Goal: Check status: Check status

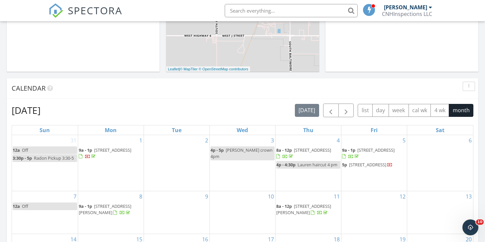
scroll to position [487, 0]
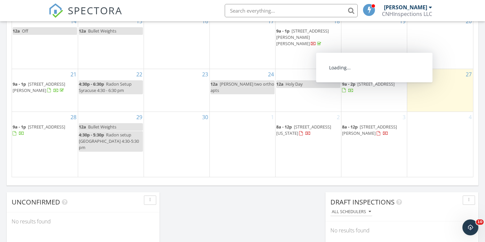
click at [384, 87] on span "[STREET_ADDRESS]" at bounding box center [375, 84] width 37 height 6
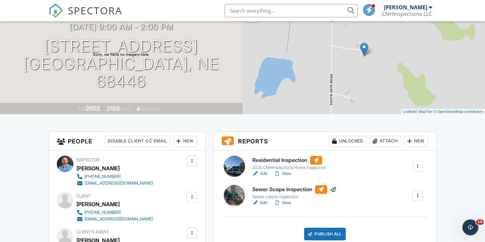
click at [265, 174] on link "Edit" at bounding box center [259, 174] width 15 height 7
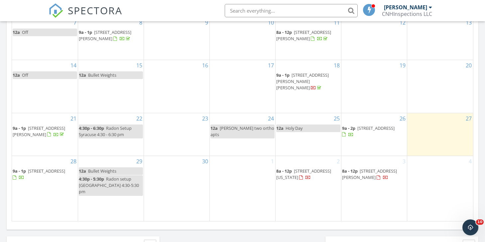
scroll to position [487, 0]
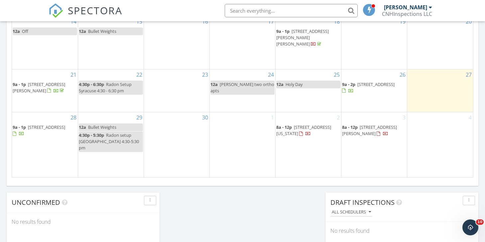
click at [381, 87] on span "[STREET_ADDRESS]" at bounding box center [375, 84] width 37 height 6
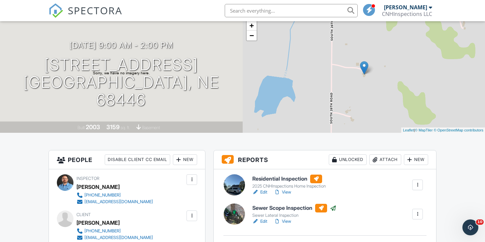
scroll to position [100, 0]
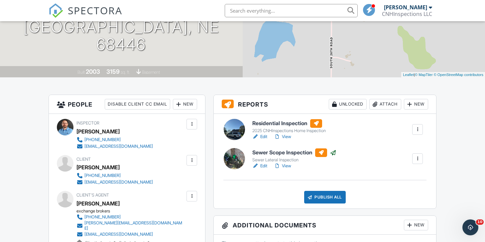
click at [288, 137] on link "View" at bounding box center [282, 137] width 17 height 7
